Goal: Information Seeking & Learning: Learn about a topic

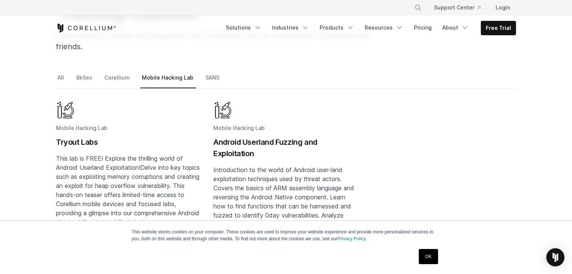
scroll to position [92, 0]
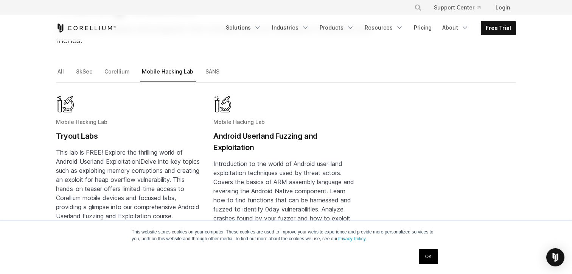
click at [424, 257] on link "OK" at bounding box center [428, 256] width 19 height 15
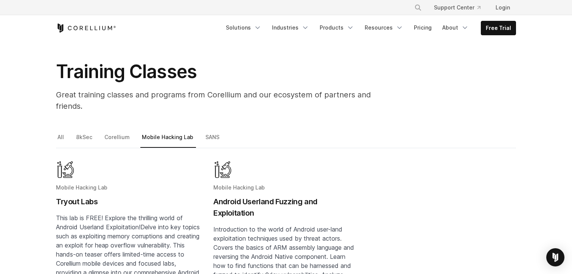
scroll to position [43, 0]
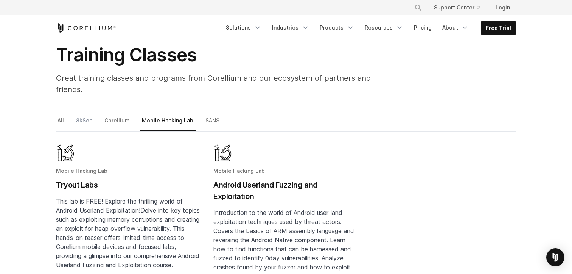
click at [84, 115] on link "8kSec" at bounding box center [85, 123] width 20 height 16
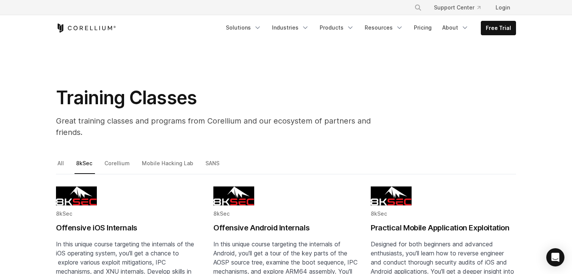
click at [439, 106] on div "Training Classes Great training classes and programs from Corellium and our eco…" at bounding box center [285, 115] width 475 height 58
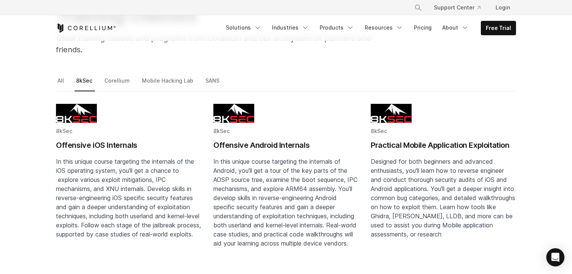
scroll to position [97, 0]
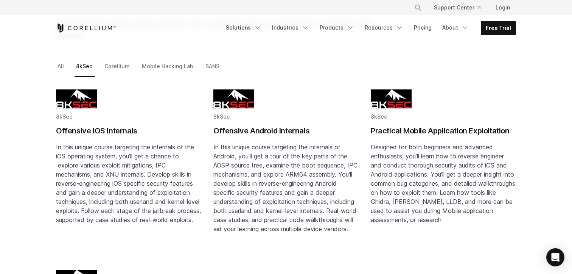
click at [400, 125] on h2 "Practical Mobile Application Exploitation" at bounding box center [443, 130] width 145 height 11
click at [261, 125] on h2 "Offensive Android Internals" at bounding box center [285, 130] width 145 height 11
click at [118, 125] on h2 "Offensive iOS Internals" at bounding box center [128, 130] width 145 height 11
